Goal: Information Seeking & Learning: Find specific page/section

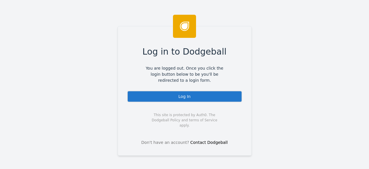
click at [184, 97] on div "Log In" at bounding box center [184, 97] width 115 height 12
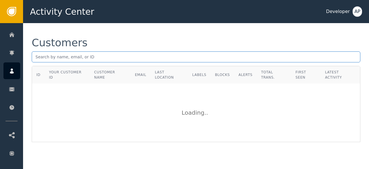
click at [36, 57] on input "text" at bounding box center [196, 56] width 329 height 11
paste input "danny@dannyveiga.com"
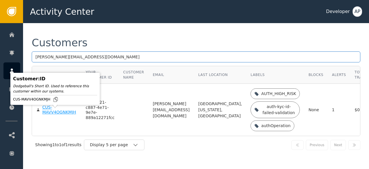
type input "danny@dannyveiga.com"
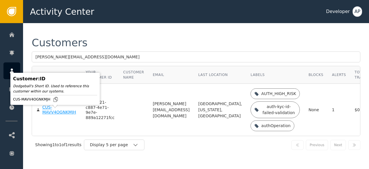
click at [46, 115] on div "CUS-MAVV4OGNKMJH" at bounding box center [59, 110] width 35 height 10
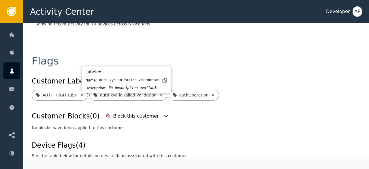
scroll to position [199, 0]
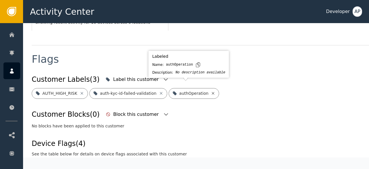
click at [212, 92] on icon at bounding box center [213, 93] width 3 height 3
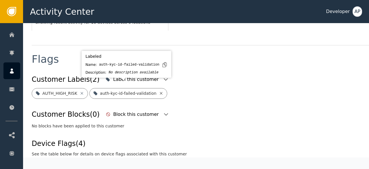
click at [160, 92] on icon at bounding box center [161, 93] width 3 height 3
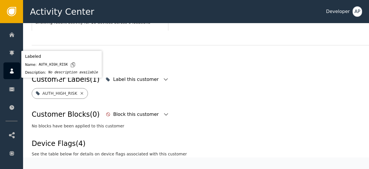
click at [80, 92] on icon at bounding box center [81, 93] width 3 height 3
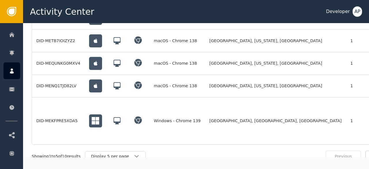
scroll to position [518, 0]
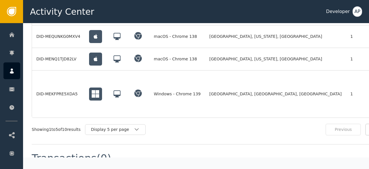
click at [343, 123] on div "Previous" at bounding box center [342, 129] width 35 height 12
click at [146, 124] on div "Display 5 per page" at bounding box center [115, 129] width 61 height 11
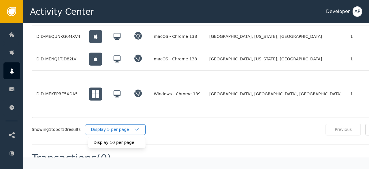
click at [146, 124] on div "Display 5 per page" at bounding box center [115, 129] width 61 height 11
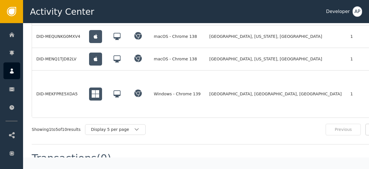
drag, startPoint x: 198, startPoint y: 129, endPoint x: 184, endPoint y: 127, distance: 13.7
click at [184, 127] on div "Devices (10) Device ID Most Recent Location Location Count Labels Most Recent A…" at bounding box center [213, 39] width 362 height 209
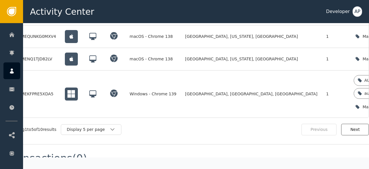
click at [353, 123] on button "Next" at bounding box center [355, 129] width 28 height 12
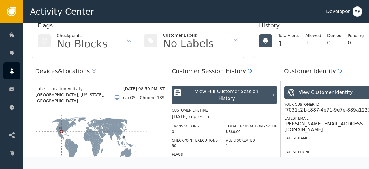
scroll to position [0, 0]
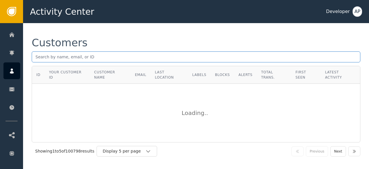
click at [106, 59] on input "text" at bounding box center [196, 56] width 329 height 11
paste input "automation_vapi.ai@smartsuites.com.au"
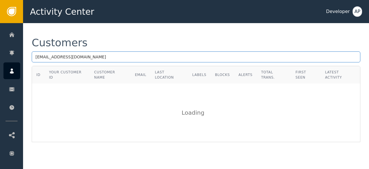
type input "automation_vapi.ai@smartsuites.com.au"
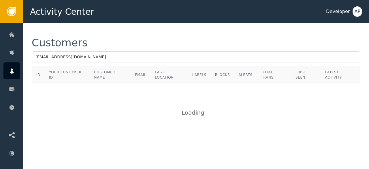
click at [153, 31] on div "Customers automation_vapi.ai@smartsuites.com.au ID Your Customer ID Customer Na…" at bounding box center [196, 89] width 346 height 133
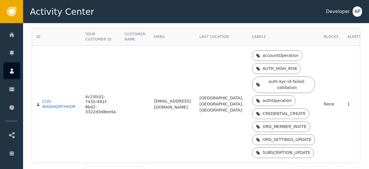
scroll to position [66, 0]
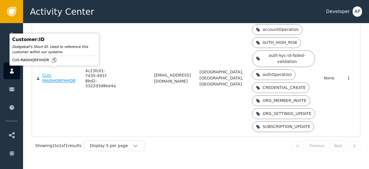
click at [50, 73] on div "CUS-MA0IHQRFHHDR" at bounding box center [59, 78] width 34 height 10
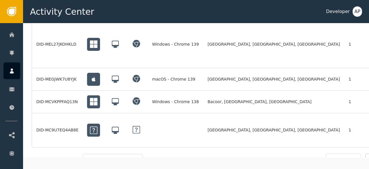
scroll to position [512, 0]
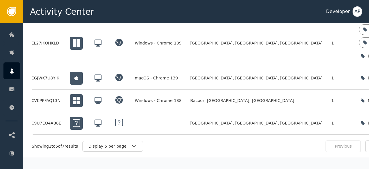
scroll to position [512, 29]
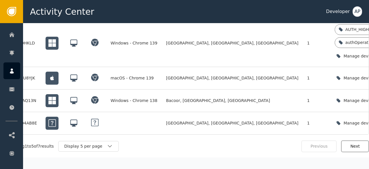
click at [342, 140] on button "Next" at bounding box center [355, 146] width 28 height 12
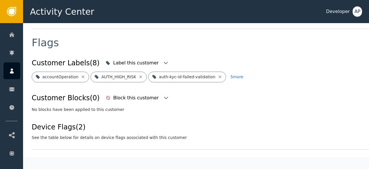
scroll to position [222, 0]
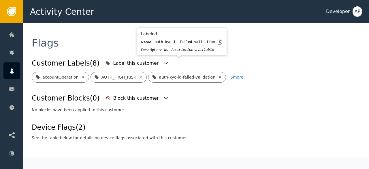
click at [219, 76] on icon at bounding box center [220, 77] width 3 height 3
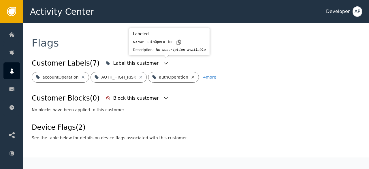
click at [191, 75] on icon at bounding box center [193, 77] width 5 height 5
click at [204, 75] on icon at bounding box center [206, 77] width 5 height 5
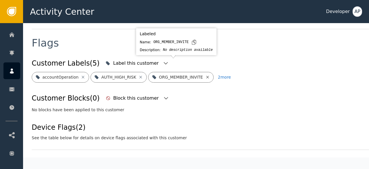
click at [205, 75] on icon at bounding box center [207, 77] width 5 height 5
click at [210, 75] on icon at bounding box center [212, 77] width 5 height 5
click at [209, 75] on icon at bounding box center [211, 77] width 5 height 5
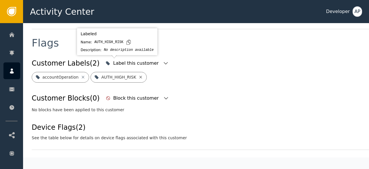
click at [140, 76] on icon at bounding box center [141, 77] width 3 height 3
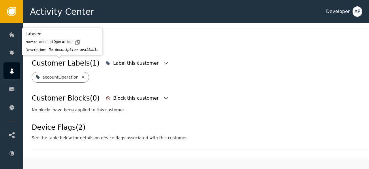
click at [81, 75] on icon at bounding box center [83, 77] width 5 height 5
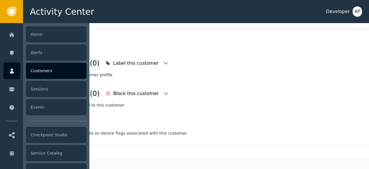
click at [31, 71] on div "Customers" at bounding box center [56, 71] width 61 height 16
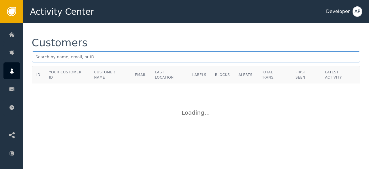
click at [37, 59] on input "text" at bounding box center [196, 56] width 329 height 11
paste input "souro0676@gmail.com"
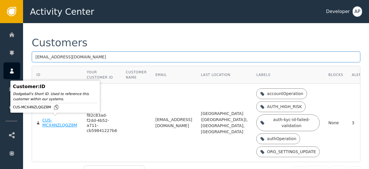
type input "souro0676@gmail.com"
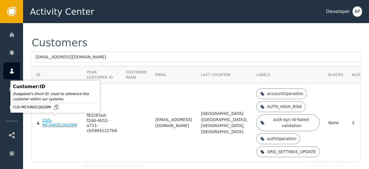
click at [48, 125] on div "CUS-MCX4NZLQGZ8M" at bounding box center [60, 123] width 36 height 10
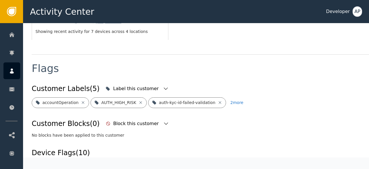
scroll to position [204, 0]
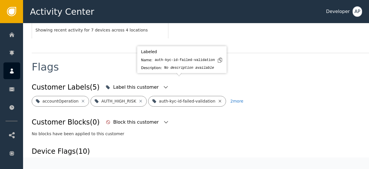
click at [219, 99] on icon at bounding box center [220, 100] width 3 height 3
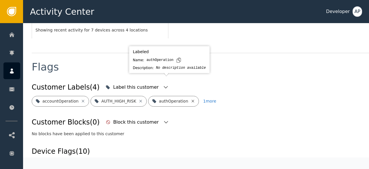
click at [191, 99] on icon at bounding box center [193, 101] width 5 height 5
click at [210, 99] on icon at bounding box center [212, 101] width 5 height 5
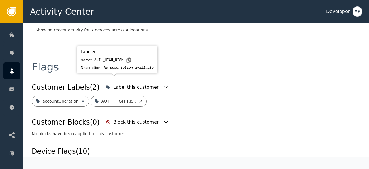
click at [140, 99] on icon at bounding box center [141, 100] width 3 height 3
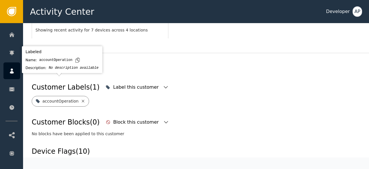
click at [81, 99] on icon at bounding box center [83, 101] width 5 height 5
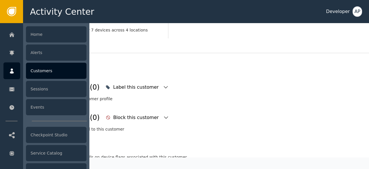
click at [34, 70] on div "Customers" at bounding box center [56, 71] width 61 height 16
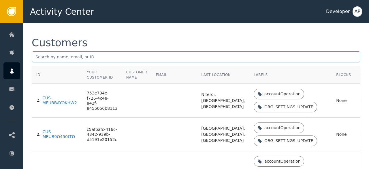
click at [35, 57] on input "text" at bounding box center [196, 56] width 329 height 11
paste input "neza.careproject@gmail.com"
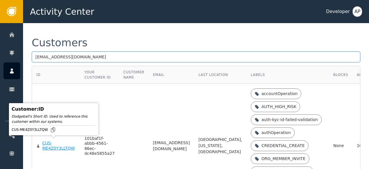
type input "neza.careproject@gmail.com"
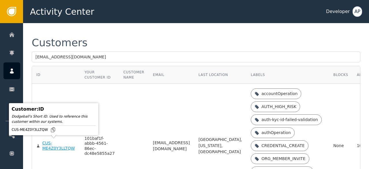
click at [49, 143] on div "CUS-ME4Z0Y3LLTQW" at bounding box center [58, 145] width 33 height 10
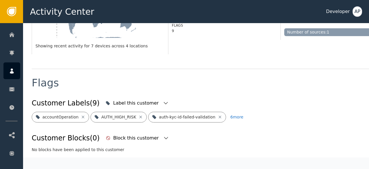
scroll to position [177, 0]
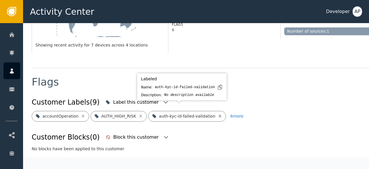
click at [218, 114] on icon at bounding box center [220, 116] width 5 height 5
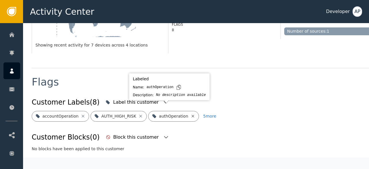
click at [191, 114] on icon at bounding box center [193, 116] width 5 height 5
click at [206, 114] on icon at bounding box center [207, 115] width 3 height 3
click at [205, 114] on icon at bounding box center [207, 116] width 5 height 5
click at [209, 114] on icon at bounding box center [211, 116] width 5 height 5
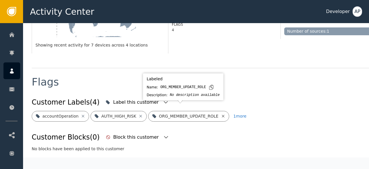
click at [221, 114] on icon at bounding box center [223, 116] width 5 height 5
click at [211, 114] on icon at bounding box center [212, 115] width 3 height 3
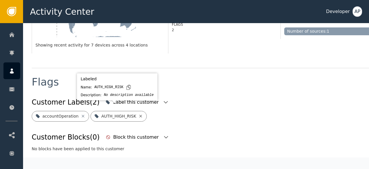
click at [138, 114] on icon at bounding box center [140, 116] width 5 height 5
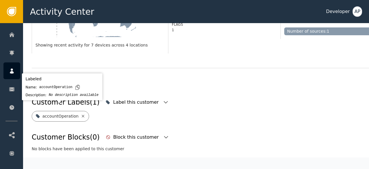
click at [81, 114] on icon at bounding box center [83, 116] width 5 height 5
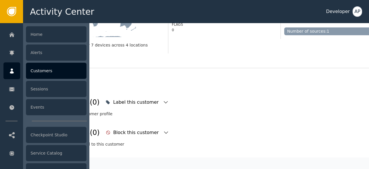
click at [37, 71] on div "Customers" at bounding box center [56, 71] width 61 height 16
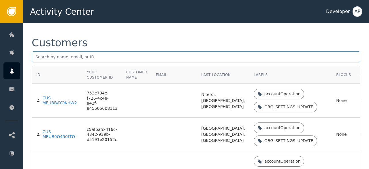
click at [39, 55] on input "text" at bounding box center [196, 56] width 329 height 11
paste input "zoli@thinkai.hu"
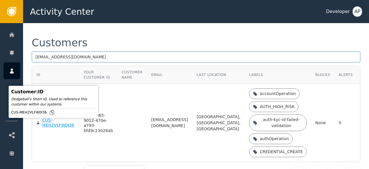
type input "zoli@thinkai.hu"
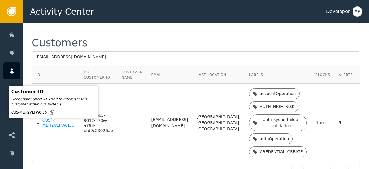
click at [48, 128] on div "CUS-MEH2VLFW0I36" at bounding box center [58, 123] width 33 height 10
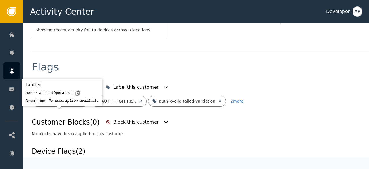
scroll to position [192, 0]
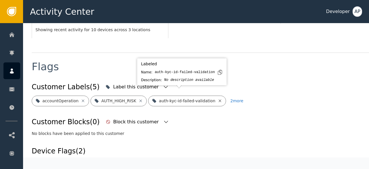
click at [219, 99] on icon at bounding box center [220, 100] width 3 height 3
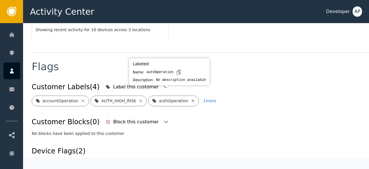
click at [191, 98] on icon at bounding box center [193, 100] width 5 height 5
click at [204, 98] on icon at bounding box center [206, 100] width 5 height 5
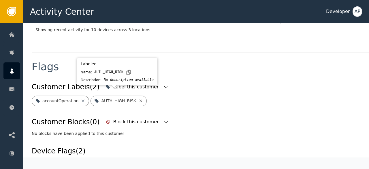
click at [140, 99] on icon at bounding box center [141, 100] width 3 height 3
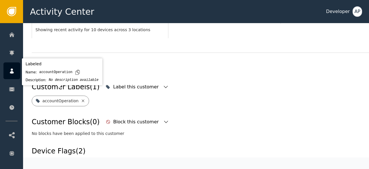
click at [82, 99] on icon at bounding box center [83, 100] width 3 height 3
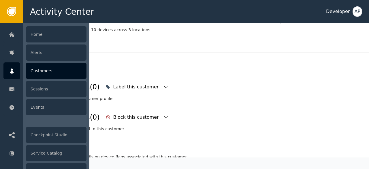
click at [40, 68] on div "Customers" at bounding box center [56, 71] width 61 height 16
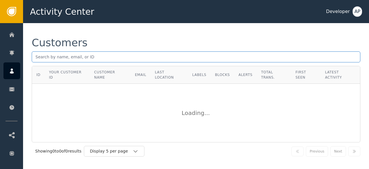
click at [36, 56] on input "text" at bounding box center [196, 56] width 329 height 11
paste input "uneverwalkalone1986@gmail.com"
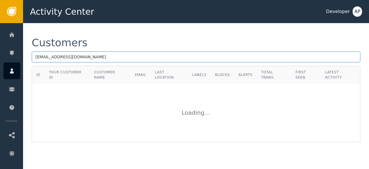
type input "uneverwalkalone1986@gmail.com"
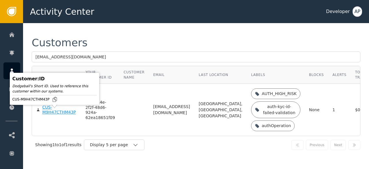
click at [47, 115] on div "CUS-M9H47CTHM43P" at bounding box center [59, 110] width 35 height 10
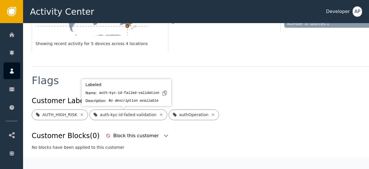
scroll to position [184, 0]
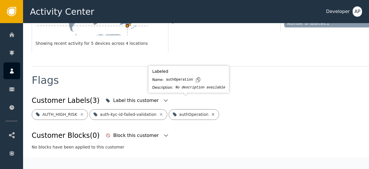
click at [211, 112] on icon at bounding box center [213, 114] width 5 height 5
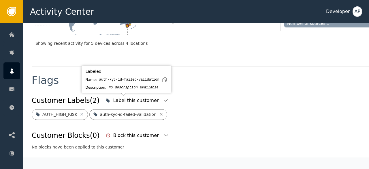
click at [159, 112] on icon at bounding box center [161, 114] width 5 height 5
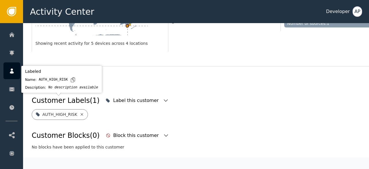
click at [80, 113] on icon at bounding box center [81, 114] width 3 height 3
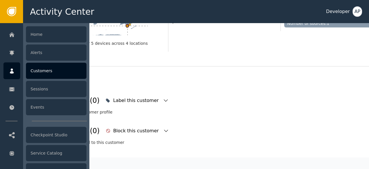
click at [40, 73] on div "Customers" at bounding box center [56, 71] width 61 height 16
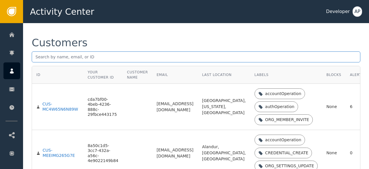
click at [36, 59] on input "text" at bounding box center [196, 56] width 329 height 11
paste input "Georgerafty@hotmail.com"
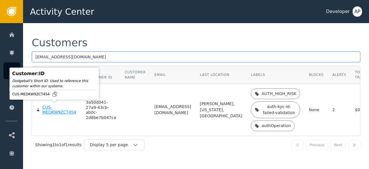
type input "Georgerafty@hotmail.com"
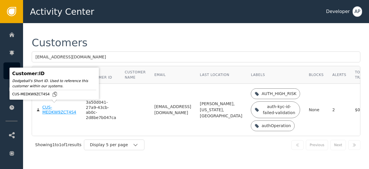
click at [48, 111] on div "CUS-MEDKW9ZCT4S4" at bounding box center [59, 110] width 35 height 10
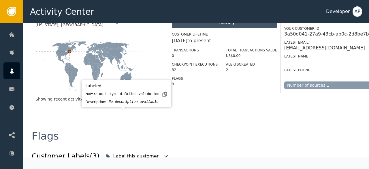
scroll to position [187, 0]
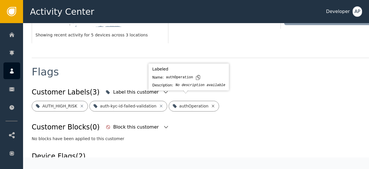
click at [212, 104] on icon at bounding box center [213, 105] width 3 height 3
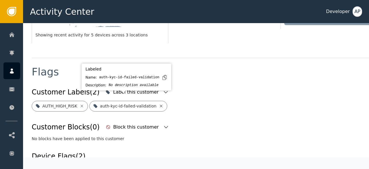
click at [159, 103] on icon at bounding box center [161, 105] width 5 height 5
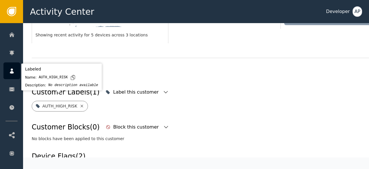
click at [80, 104] on icon at bounding box center [81, 105] width 3 height 3
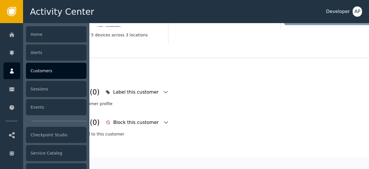
click at [43, 70] on div "Customers" at bounding box center [56, 71] width 61 height 16
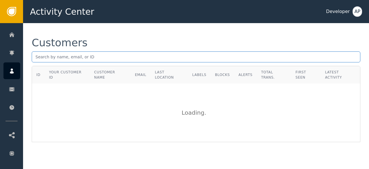
click at [35, 59] on input "text" at bounding box center [196, 56] width 329 height 11
paste input "lisaklevy@yahoo.com"
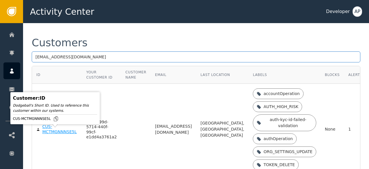
type input "lisaklevy@yahoo.com"
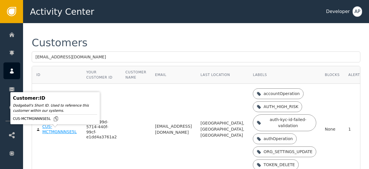
click at [48, 132] on div "CUS-MCTMGNNNSE5L" at bounding box center [59, 129] width 35 height 10
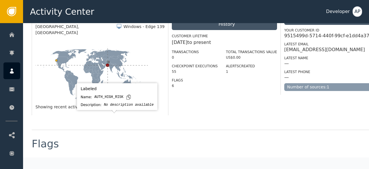
scroll to position [191, 0]
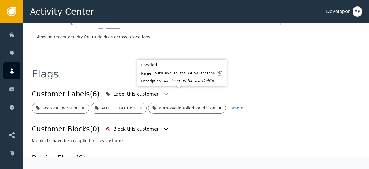
click at [218, 106] on icon at bounding box center [220, 108] width 5 height 5
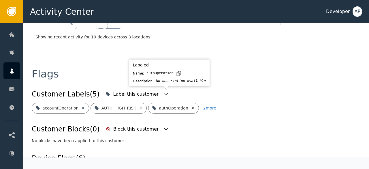
click at [191, 106] on icon at bounding box center [192, 107] width 3 height 3
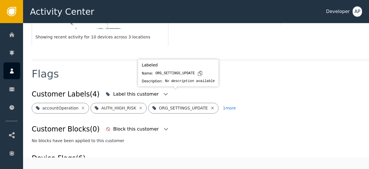
click at [210, 106] on icon at bounding box center [212, 108] width 5 height 5
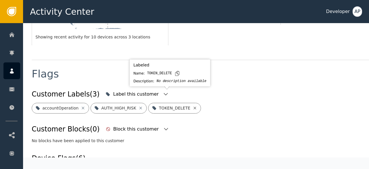
click at [193, 106] on icon at bounding box center [195, 108] width 5 height 5
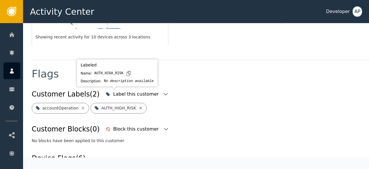
click at [140, 106] on icon at bounding box center [141, 107] width 3 height 3
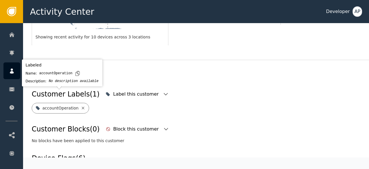
click at [81, 106] on icon at bounding box center [83, 108] width 5 height 5
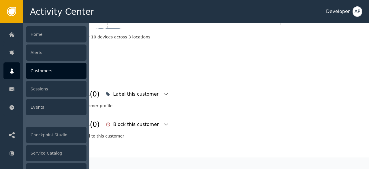
click at [36, 72] on div "Customers" at bounding box center [56, 71] width 61 height 16
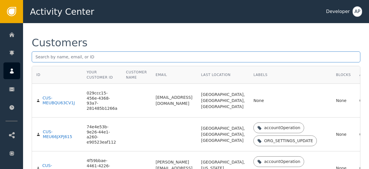
click at [36, 57] on input "text" at bounding box center [196, 56] width 329 height 11
paste input "kais.aoumeur@outlook.com"
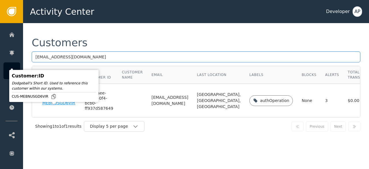
type input "kais.aoumeur@outlook.com"
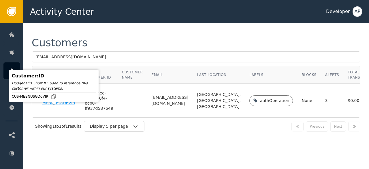
click at [49, 106] on div "CUS-MEBNUSGD6VIR" at bounding box center [59, 100] width 34 height 10
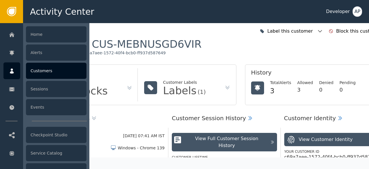
click at [36, 72] on div "Customers" at bounding box center [56, 71] width 61 height 16
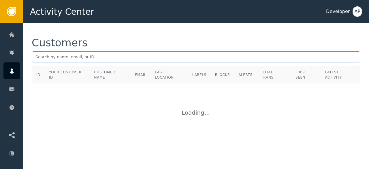
click at [36, 58] on input "text" at bounding box center [196, 56] width 329 height 11
paste input "camerontanderson@outlook.com"
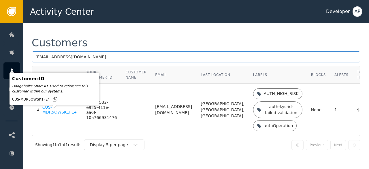
type input "camerontanderson@outlook.com"
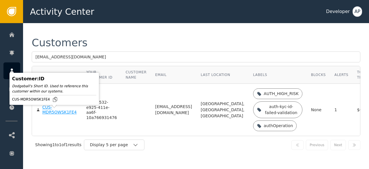
click at [48, 115] on div "CUS-MDR5OWSK1FE4" at bounding box center [59, 110] width 35 height 10
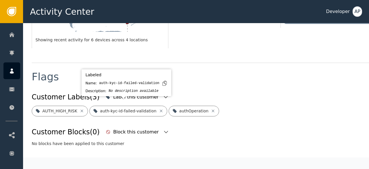
scroll to position [189, 0]
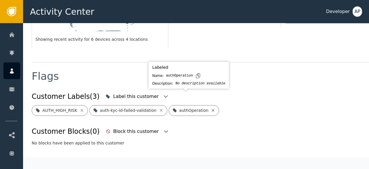
click at [211, 108] on icon at bounding box center [213, 110] width 5 height 5
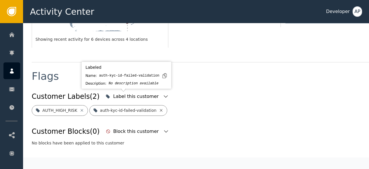
click at [160, 109] on icon at bounding box center [161, 110] width 3 height 3
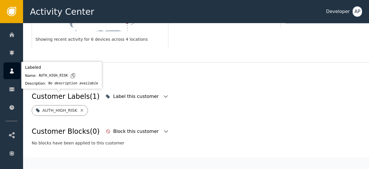
click at [80, 109] on icon at bounding box center [81, 110] width 3 height 3
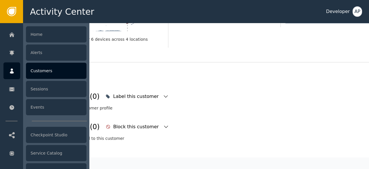
click at [35, 69] on div "Customers" at bounding box center [56, 71] width 61 height 16
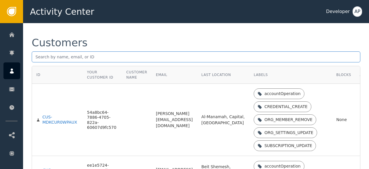
click at [35, 56] on input "text" at bounding box center [196, 56] width 329 height 11
paste input "moeenahmad1304@gmail.com"
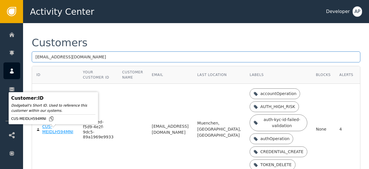
type input "moeenahmad1304@gmail.com"
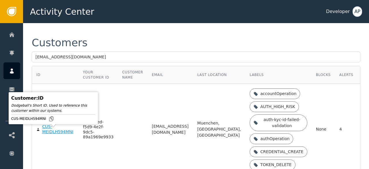
click at [52, 134] on div "CUS-MEIDLH594MNI" at bounding box center [58, 129] width 32 height 10
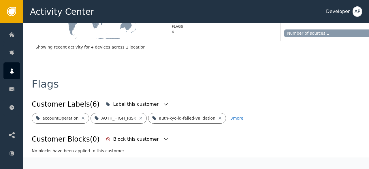
scroll to position [196, 0]
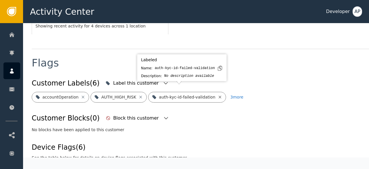
click at [219, 95] on icon at bounding box center [220, 96] width 3 height 3
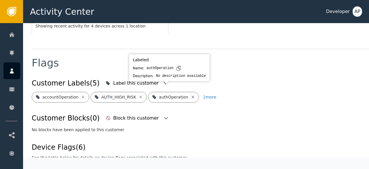
click at [191, 95] on icon at bounding box center [193, 97] width 5 height 5
click at [206, 95] on icon at bounding box center [207, 96] width 3 height 3
click at [194, 95] on icon at bounding box center [195, 96] width 3 height 3
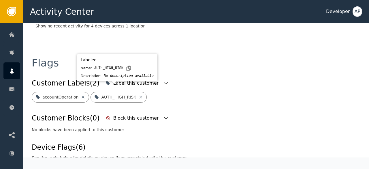
click at [138, 95] on icon at bounding box center [140, 97] width 5 height 5
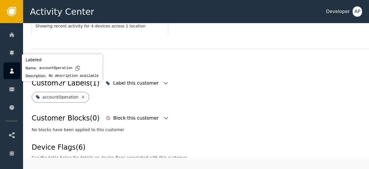
click at [82, 95] on icon at bounding box center [83, 96] width 3 height 3
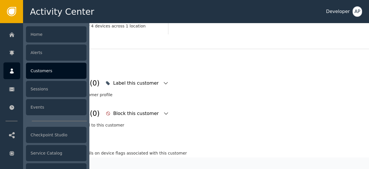
click at [49, 71] on div "Customers" at bounding box center [56, 71] width 61 height 16
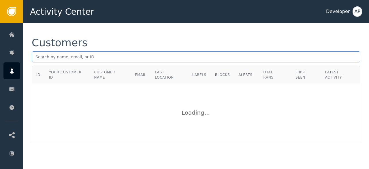
click at [39, 58] on input "text" at bounding box center [196, 56] width 329 height 11
paste input "eduardcrypto12@gmail.com"
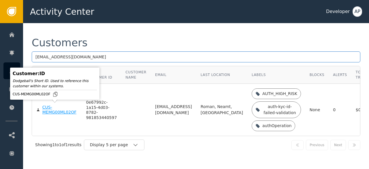
type input "eduardcrypto12@gmail.com"
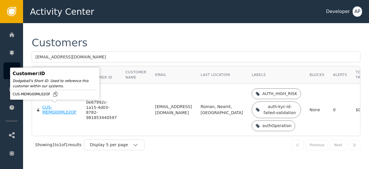
click at [50, 111] on div "CUS-MEMG00ML02OF" at bounding box center [59, 110] width 35 height 10
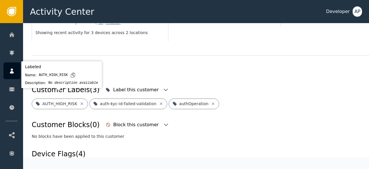
scroll to position [189, 0]
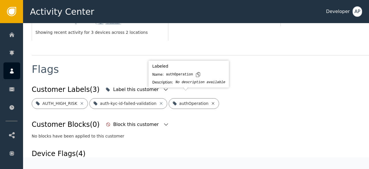
click at [212, 102] on icon at bounding box center [213, 103] width 3 height 3
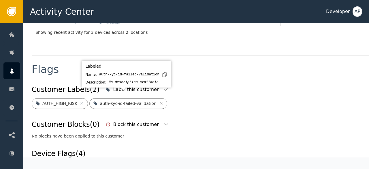
click at [159, 101] on icon at bounding box center [161, 103] width 5 height 5
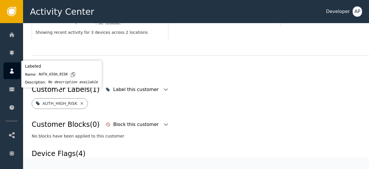
click at [80, 102] on icon at bounding box center [81, 103] width 3 height 3
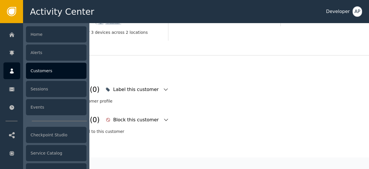
click at [37, 71] on div "Customers" at bounding box center [56, 71] width 61 height 16
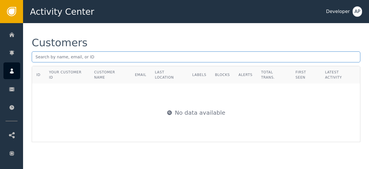
click at [42, 56] on input "text" at bounding box center [196, 56] width 329 height 11
paste input "prakash.r@metaweb.net.au"
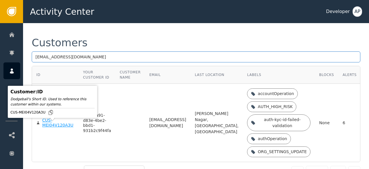
type input "prakash.r@metaweb.net.au"
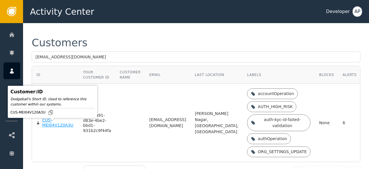
click at [50, 128] on div "CUS-MEI04V120A3U" at bounding box center [58, 123] width 32 height 10
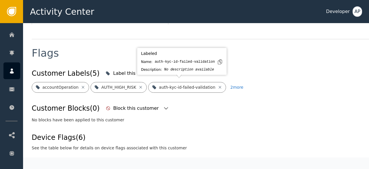
scroll to position [213, 0]
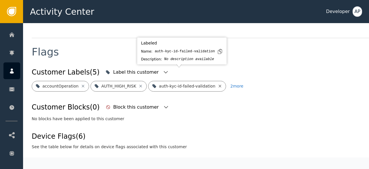
click at [218, 84] on icon at bounding box center [220, 86] width 5 height 5
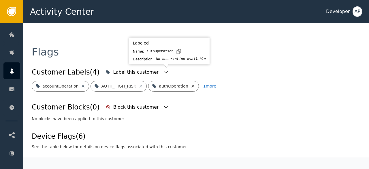
click at [191, 84] on icon at bounding box center [192, 85] width 3 height 3
click at [210, 84] on icon at bounding box center [212, 86] width 5 height 5
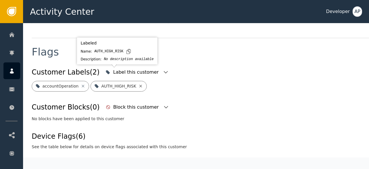
click at [138, 84] on icon at bounding box center [140, 86] width 5 height 5
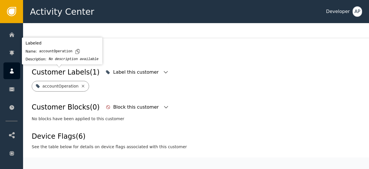
click at [81, 84] on icon at bounding box center [83, 86] width 5 height 5
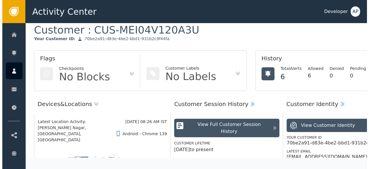
scroll to position [0, 0]
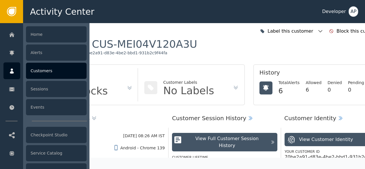
click at [35, 69] on div "Customers" at bounding box center [56, 71] width 61 height 16
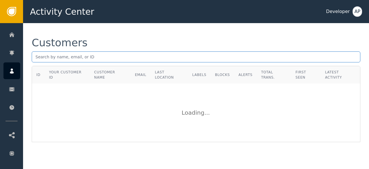
click at [36, 59] on input "text" at bounding box center [196, 56] width 329 height 11
paste input "maheshmeena5713@gmail.com"
click at [35, 58] on input "maheshmeena5713@gmail.com" at bounding box center [196, 56] width 329 height 11
type input "m"
paste input "maskdsolutions@gmail.com"
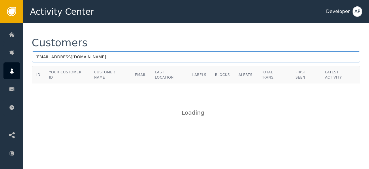
type input "maskdsolutions@gmail.com"
paste input "gilbertsbigdata@gmail.com"
type input "gilbertsbigdata@gmail.com"
paste input "admin@courserev.ai"
type input "admin@courserev.ai"
